Goal: Task Accomplishment & Management: Manage account settings

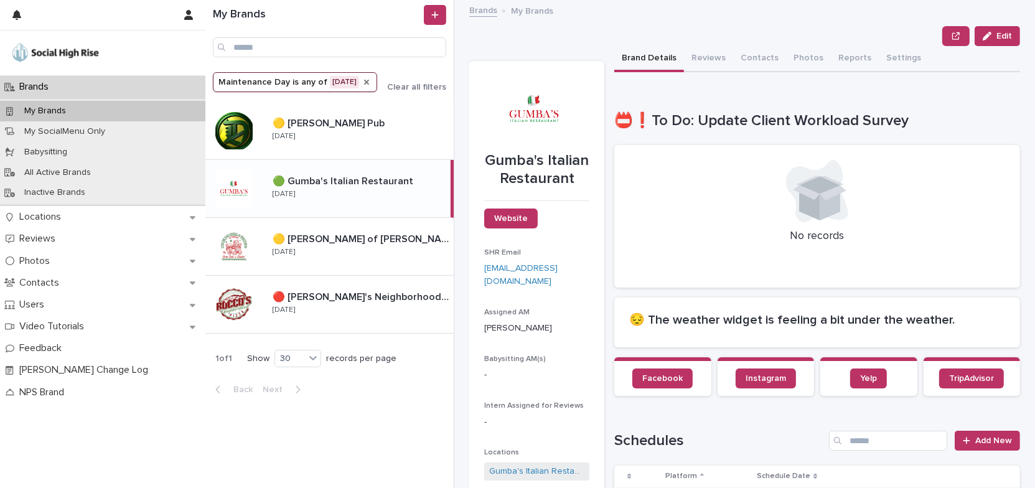
click at [369, 82] on icon "Maintenance Day" at bounding box center [367, 82] width 10 height 10
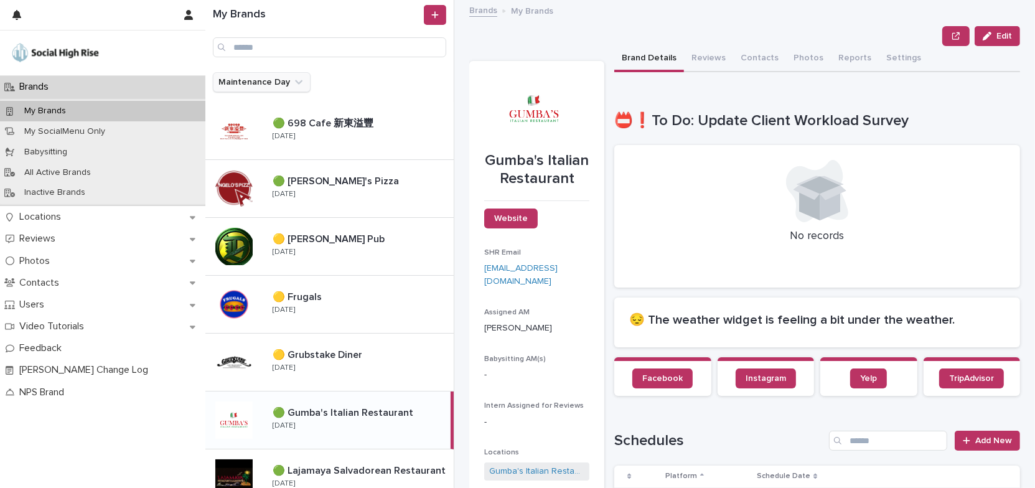
click at [294, 82] on icon "Maintenance Day" at bounding box center [299, 82] width 12 height 12
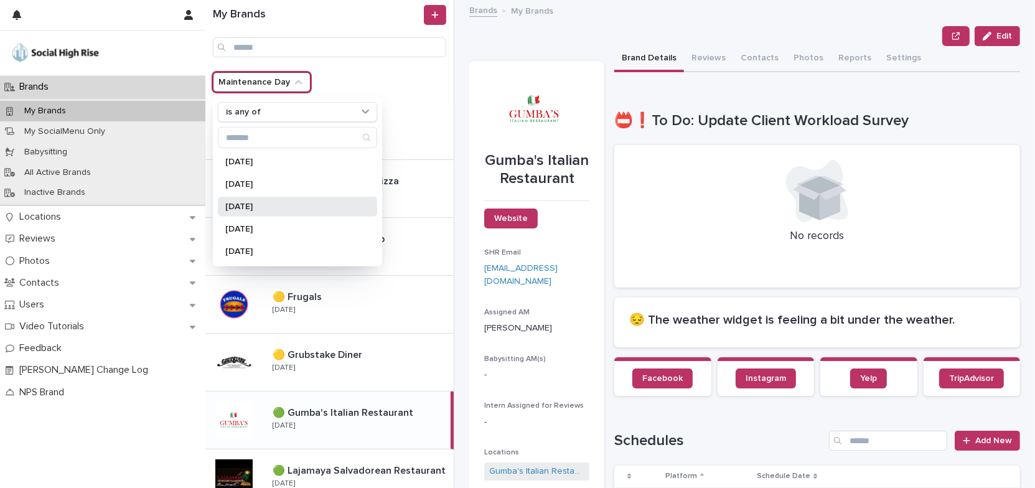
click at [282, 202] on p "[DATE]" at bounding box center [291, 206] width 132 height 9
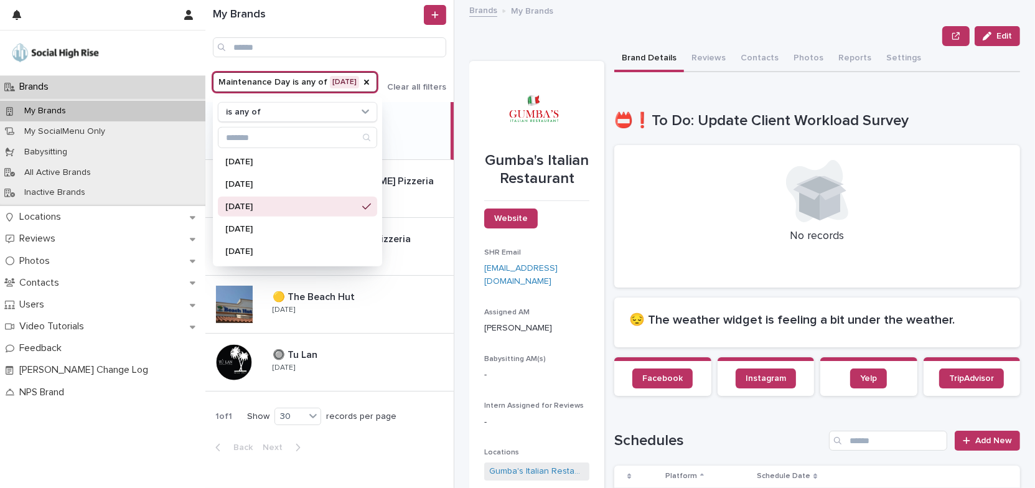
drag, startPoint x: 426, startPoint y: 438, endPoint x: 425, endPoint y: 431, distance: 6.9
click at [426, 438] on div "1 of 1 Show 30 records per page Back Next" at bounding box center [329, 433] width 248 height 62
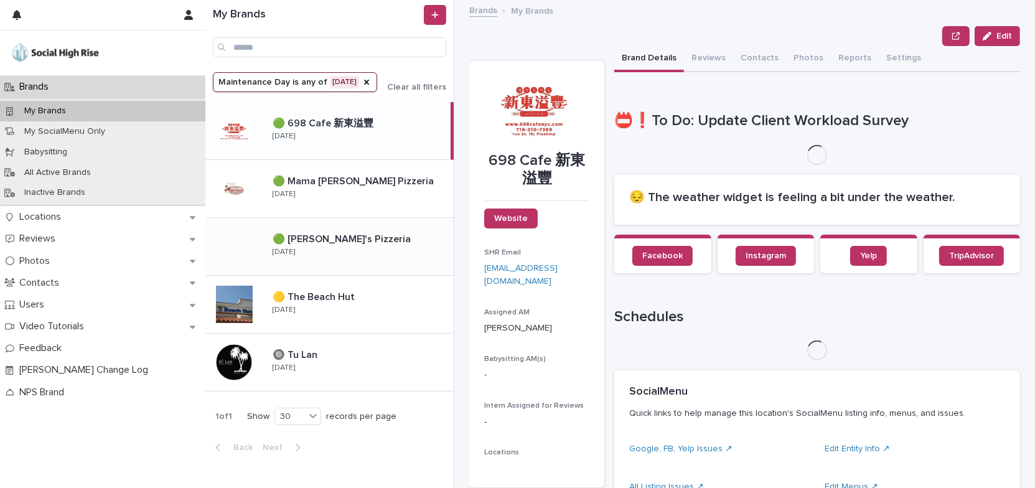
click at [409, 248] on div "🟢 [PERSON_NAME]'s Pizzeria 🟢 [PERSON_NAME]'s Pizzeria [DATE]" at bounding box center [358, 246] width 191 height 36
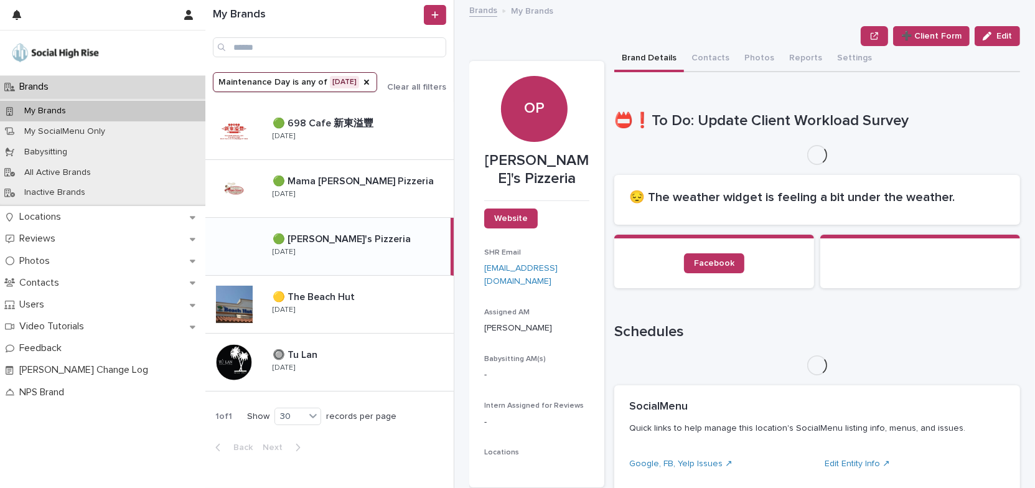
scroll to position [226, 0]
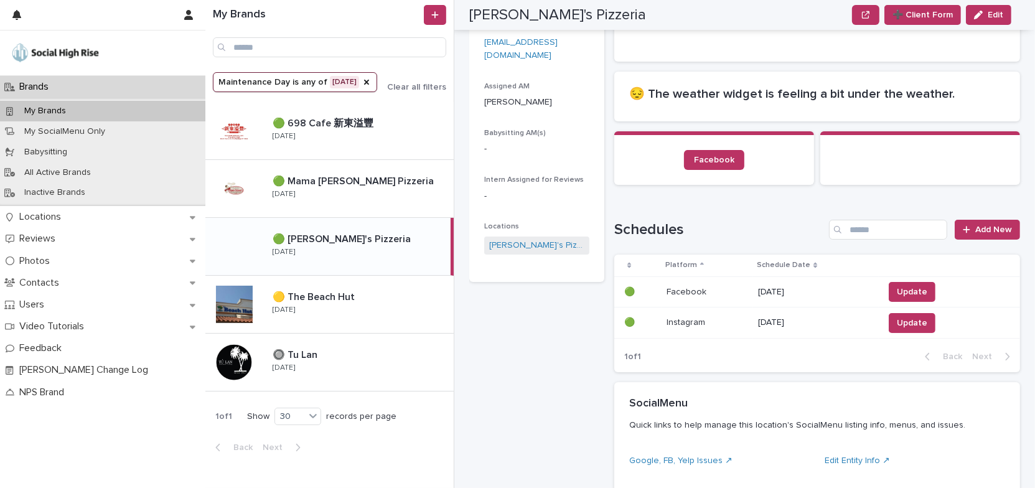
click at [783, 288] on p "[DATE]" at bounding box center [816, 292] width 116 height 11
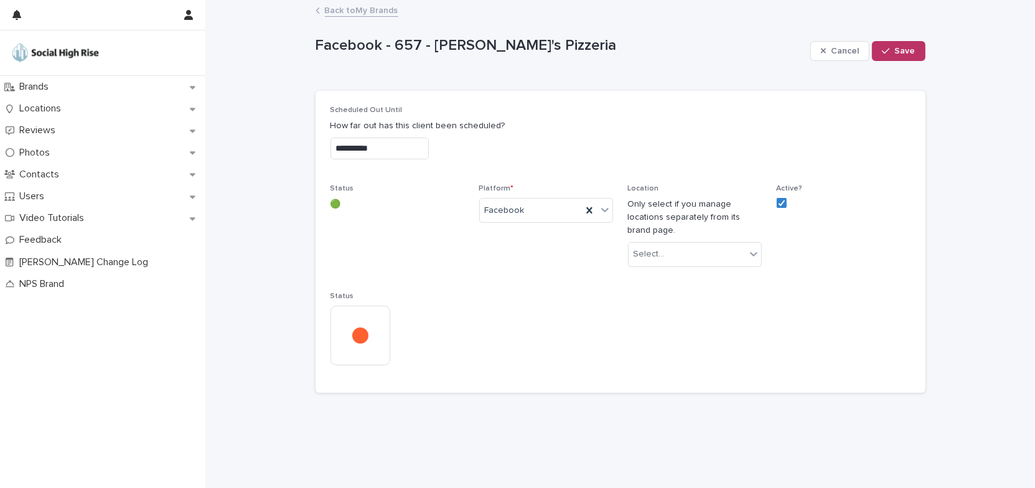
click at [405, 148] on input "**********" at bounding box center [380, 149] width 98 height 22
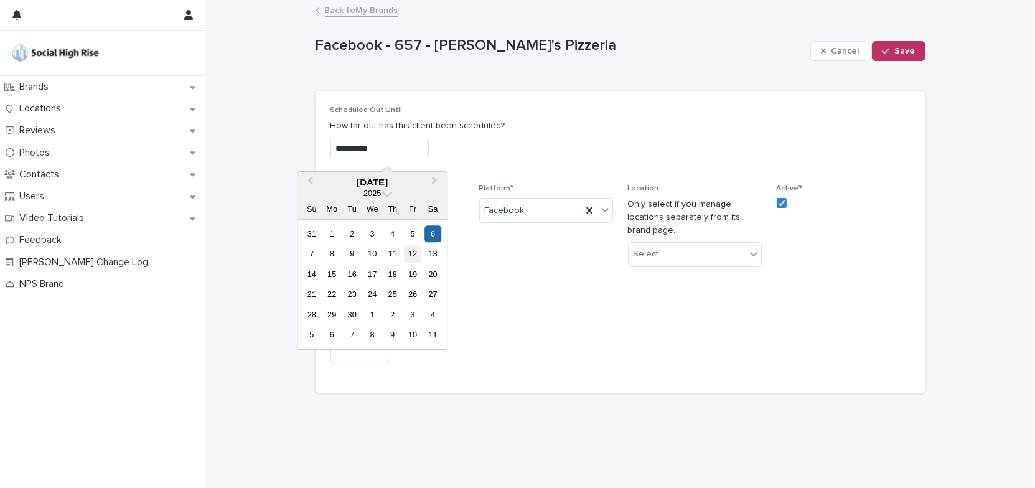
click at [417, 250] on div "12" at bounding box center [413, 254] width 17 height 17
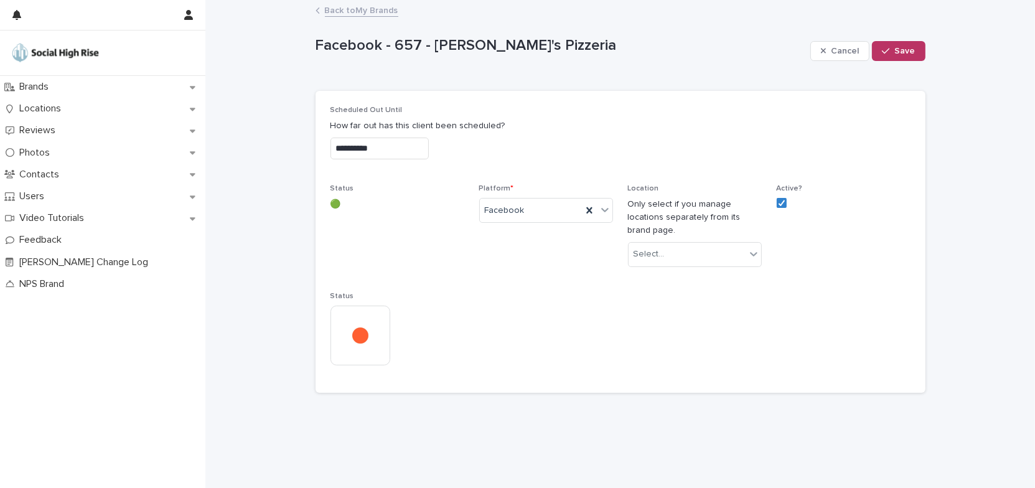
type input "**********"
click at [894, 47] on div "button" at bounding box center [888, 51] width 12 height 9
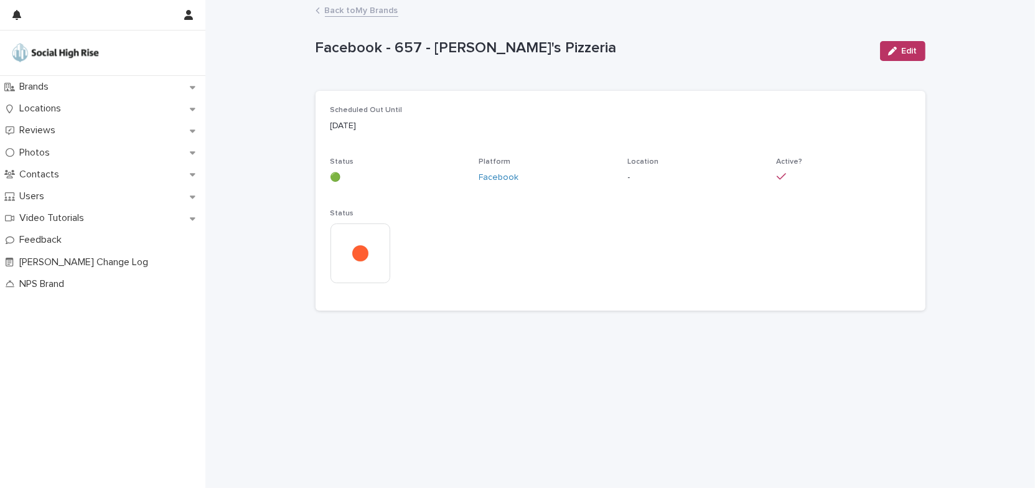
click at [364, 8] on link "Back to My Brands" at bounding box center [361, 9] width 73 height 14
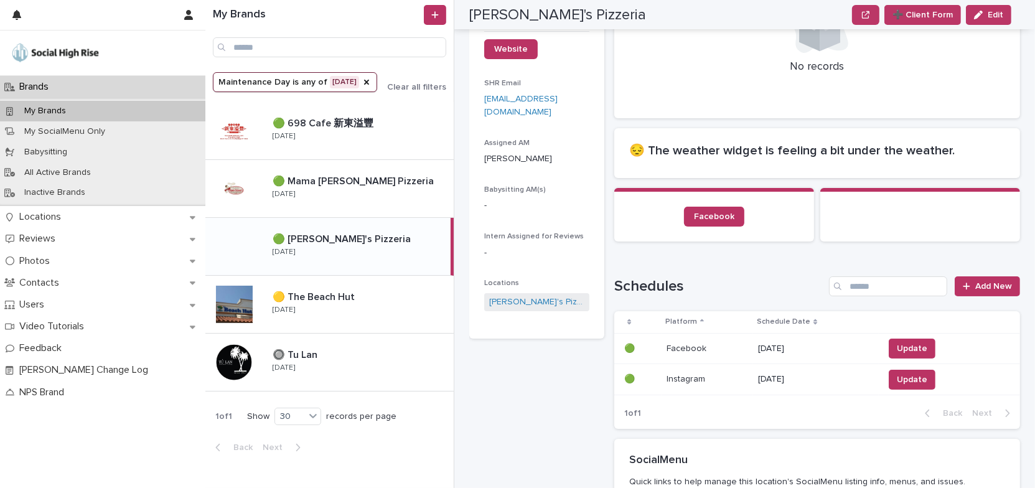
scroll to position [283, 0]
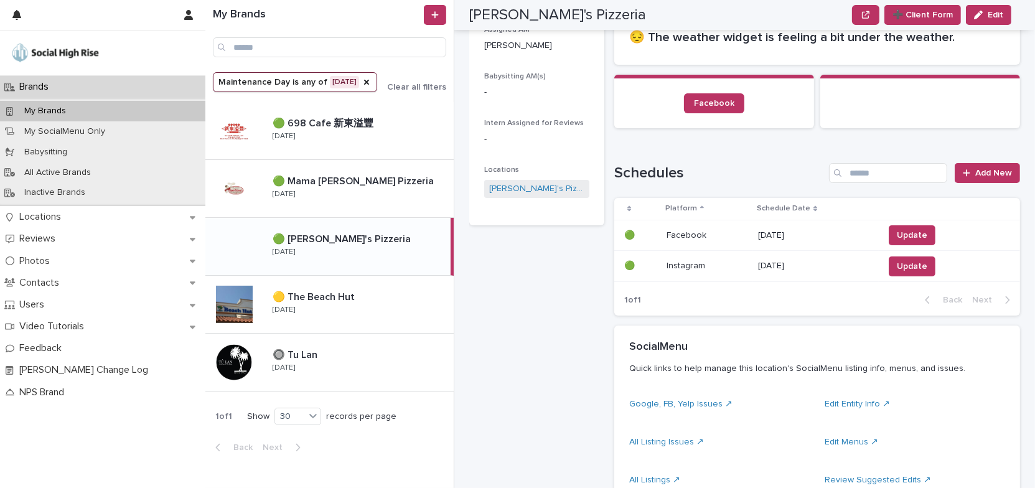
click at [790, 261] on p "[DATE]" at bounding box center [816, 266] width 116 height 11
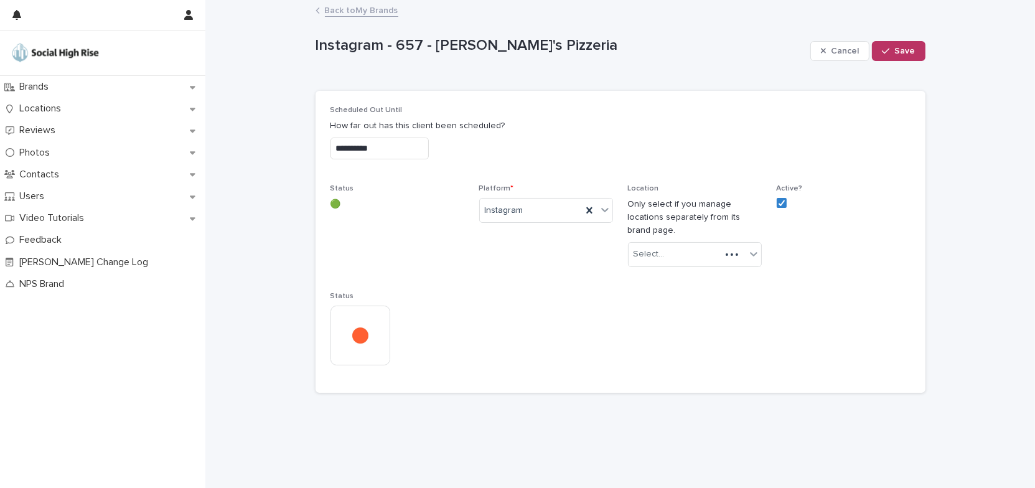
click at [429, 146] on input "**********" at bounding box center [380, 149] width 98 height 22
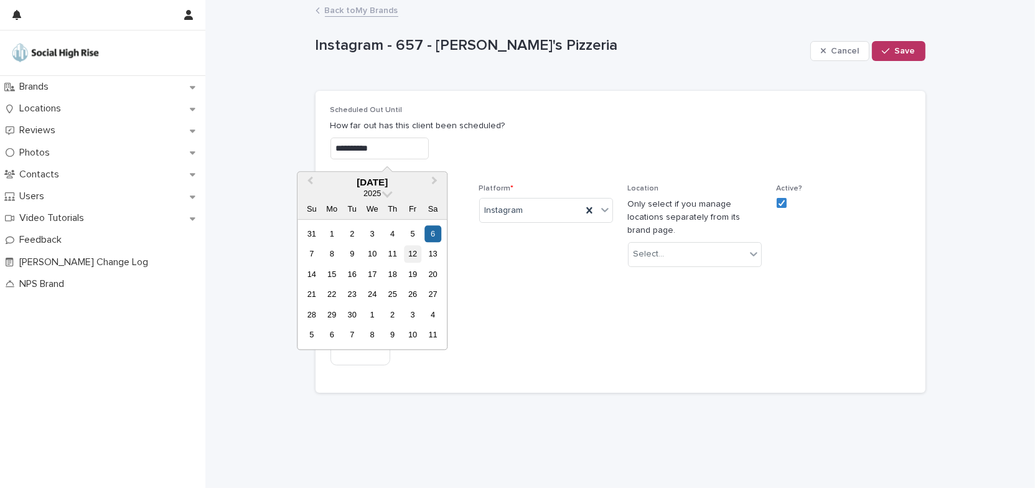
click at [415, 253] on div "12" at bounding box center [413, 254] width 17 height 17
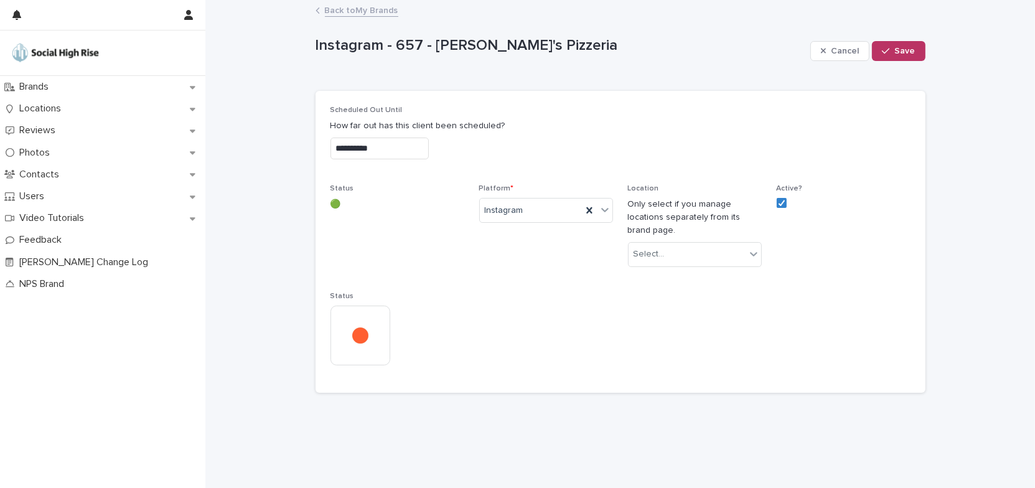
type input "**********"
click at [907, 52] on span "Save" at bounding box center [905, 51] width 21 height 9
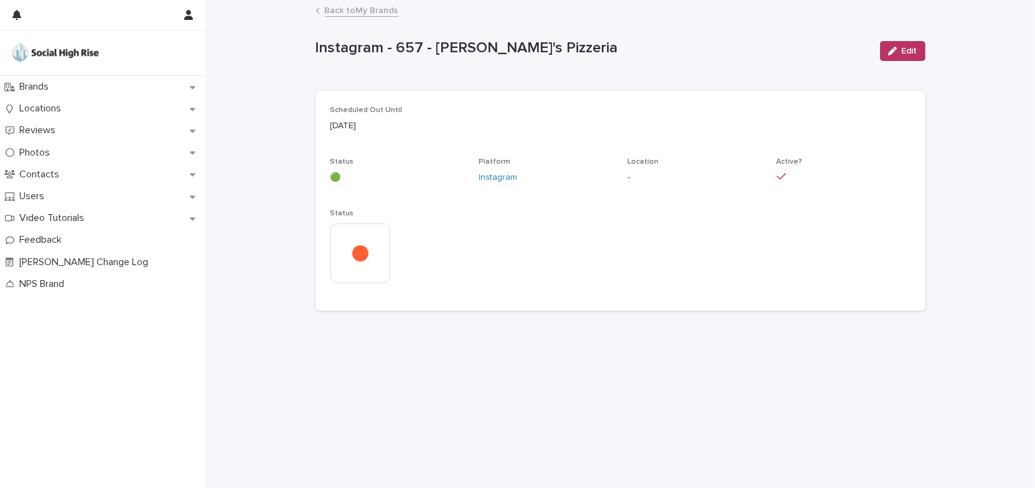
click at [392, 9] on link "Back to My Brands" at bounding box center [361, 9] width 73 height 14
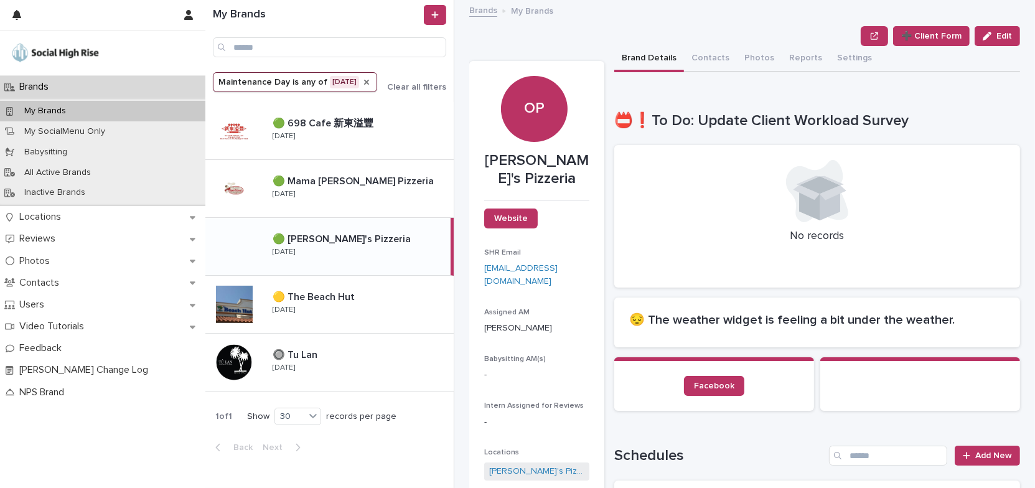
click at [369, 82] on icon "Maintenance Day" at bounding box center [366, 82] width 5 height 5
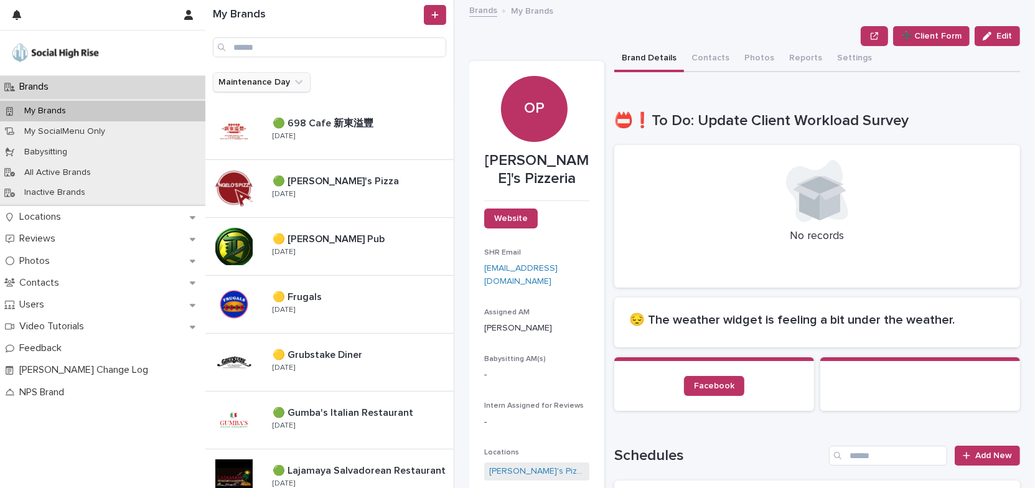
click at [298, 80] on icon "Maintenance Day" at bounding box center [298, 82] width 7 height 4
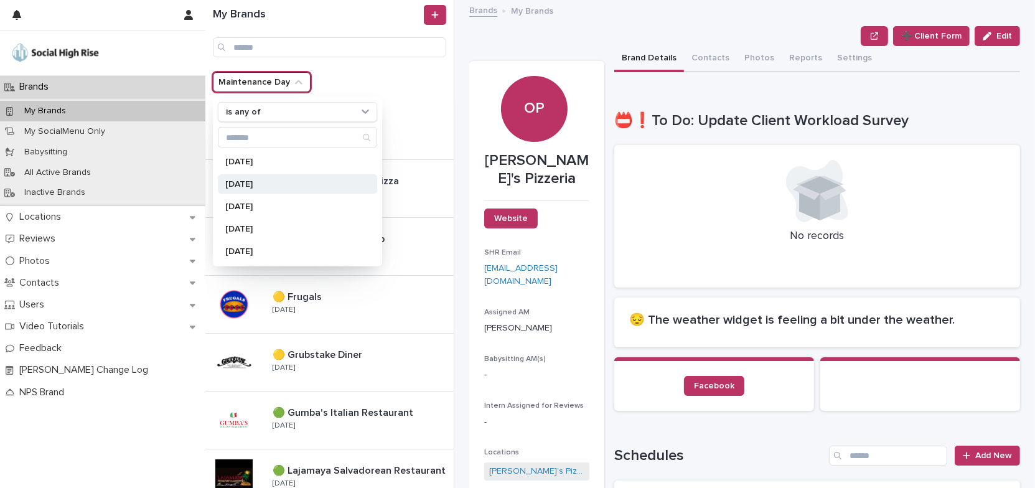
click at [269, 225] on p "[DATE]" at bounding box center [291, 229] width 132 height 9
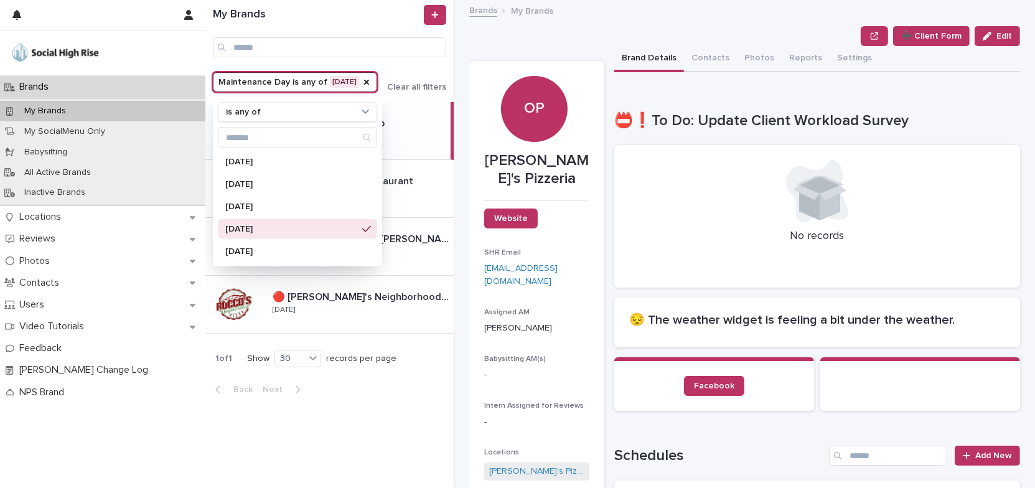
click at [537, 34] on div "OP" at bounding box center [534, 76] width 66 height 84
